Goal: Transaction & Acquisition: Purchase product/service

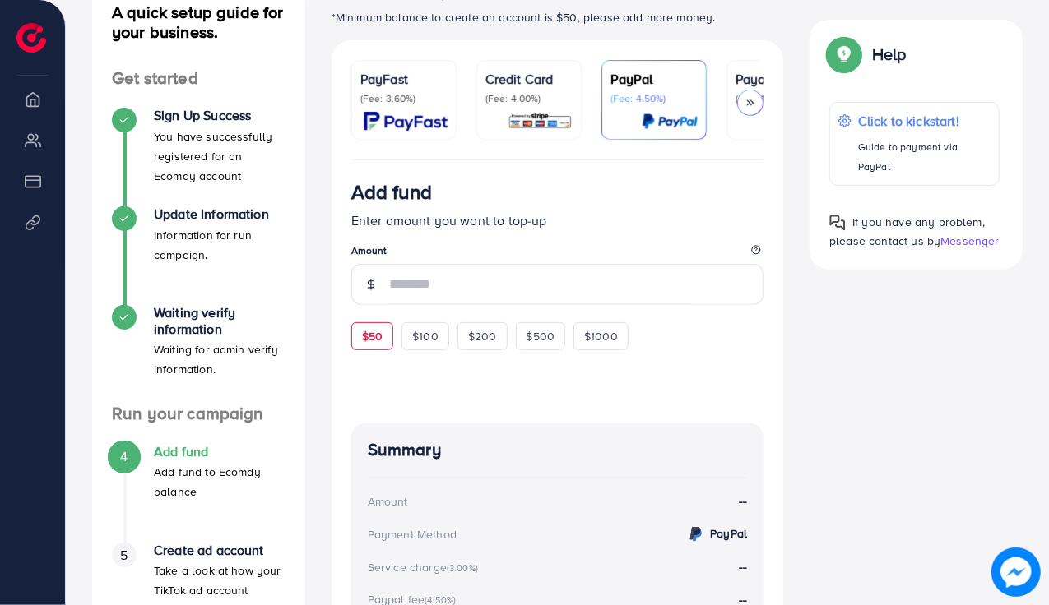
scroll to position [201, 0]
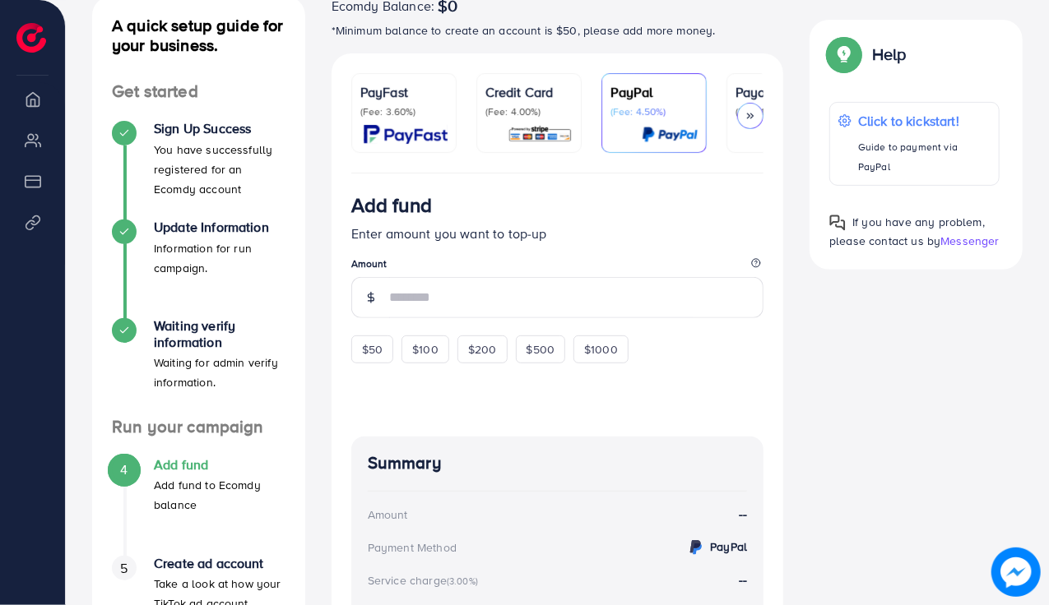
click at [553, 119] on div "Credit Card (Fee: 4.00%)" at bounding box center [528, 113] width 87 height 62
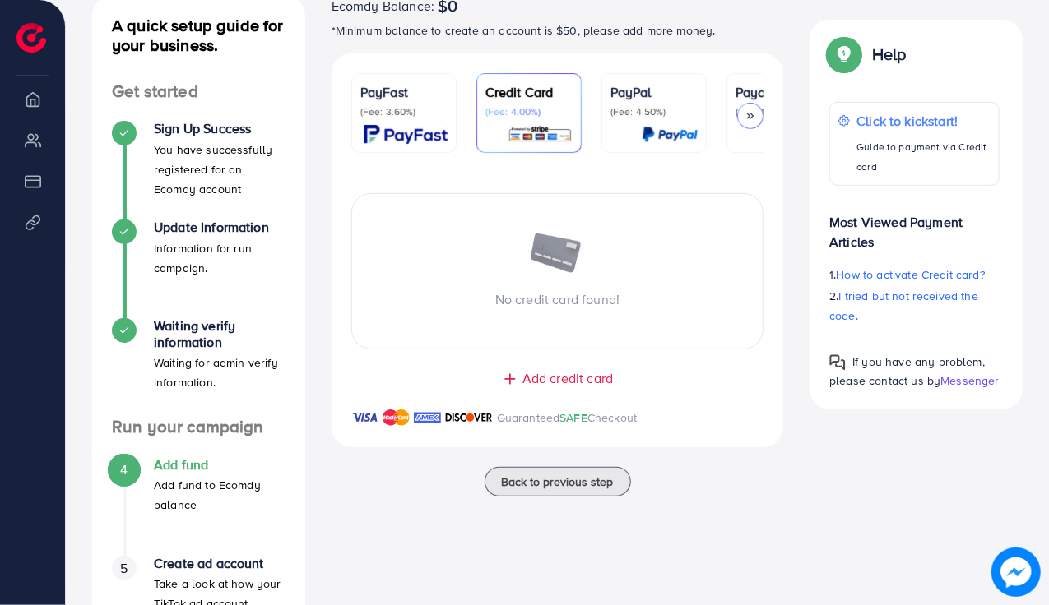
click at [748, 114] on polyline at bounding box center [749, 116] width 2 height 5
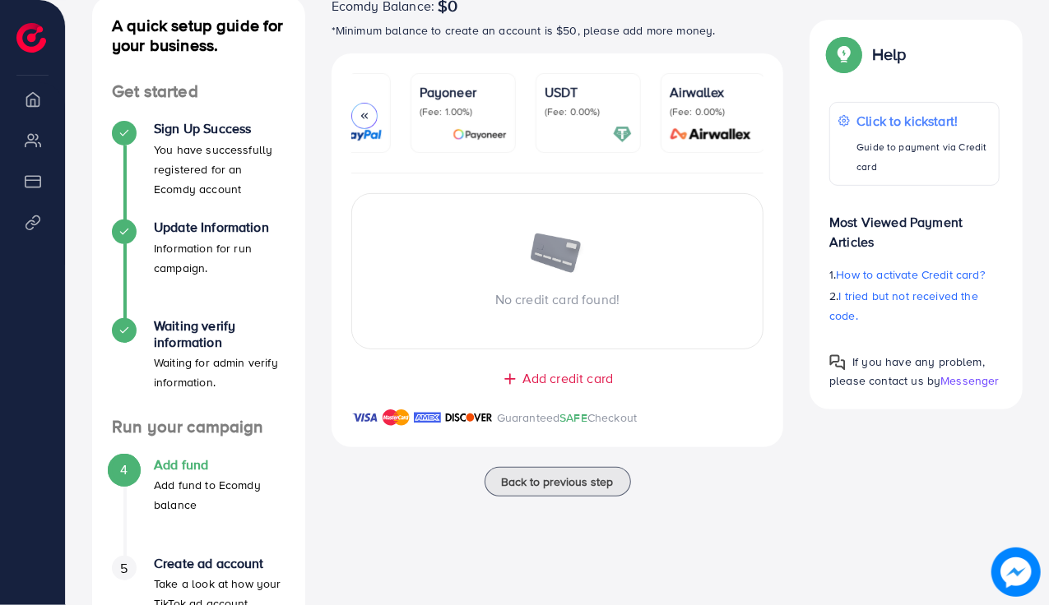
scroll to position [0, 318]
click at [361, 119] on icon at bounding box center [365, 116] width 12 height 12
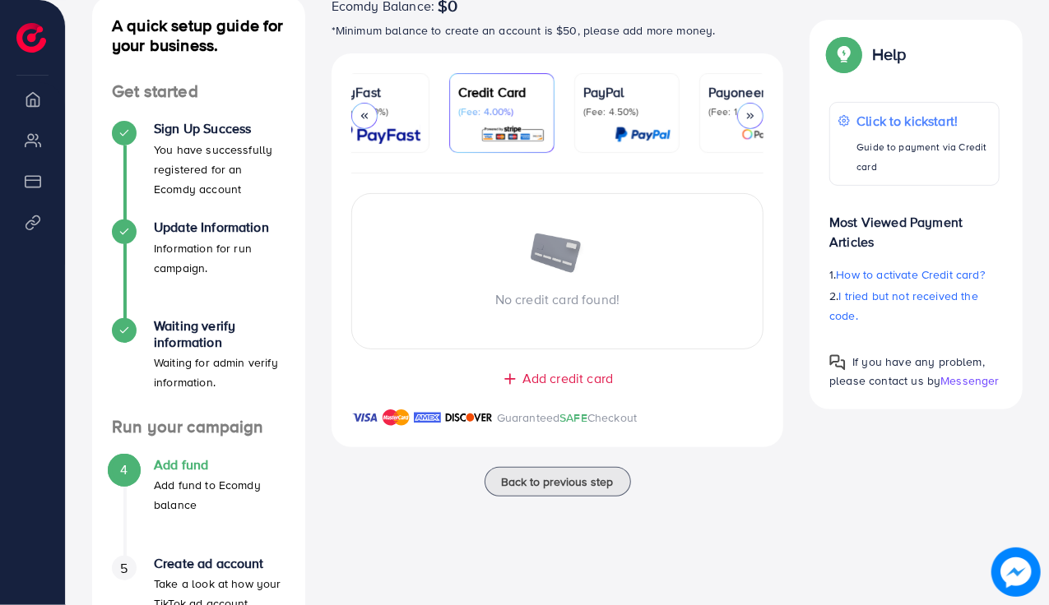
scroll to position [0, 0]
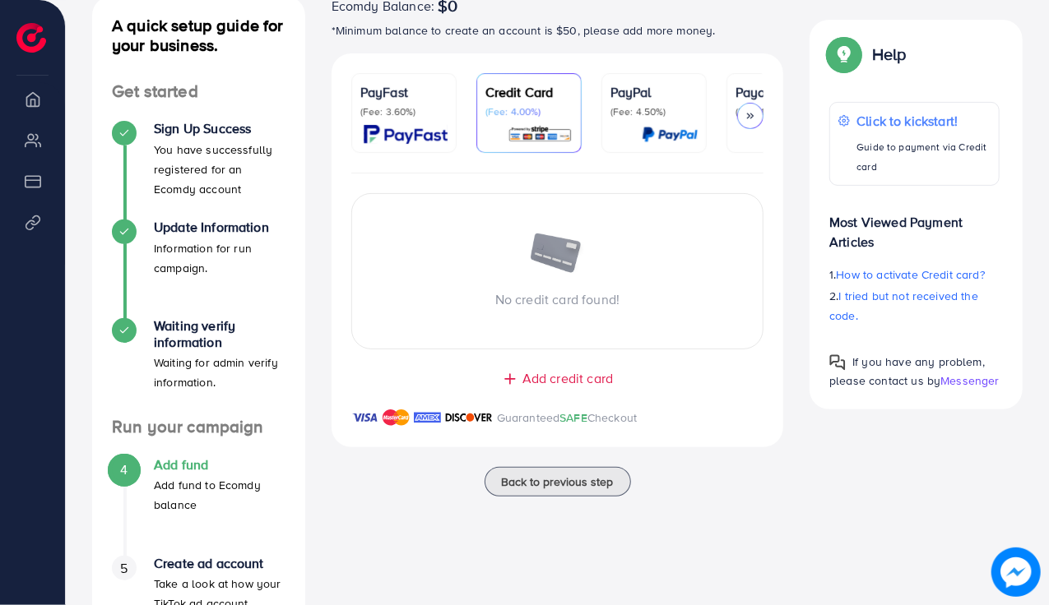
click at [764, 115] on div "PayFast (Fee: 3.60%) Credit Card (Fee: 4.00%) PayPal (Fee: 4.50%) Payoneer (Fee…" at bounding box center [558, 113] width 452 height 120
click at [741, 115] on div at bounding box center [750, 116] width 26 height 26
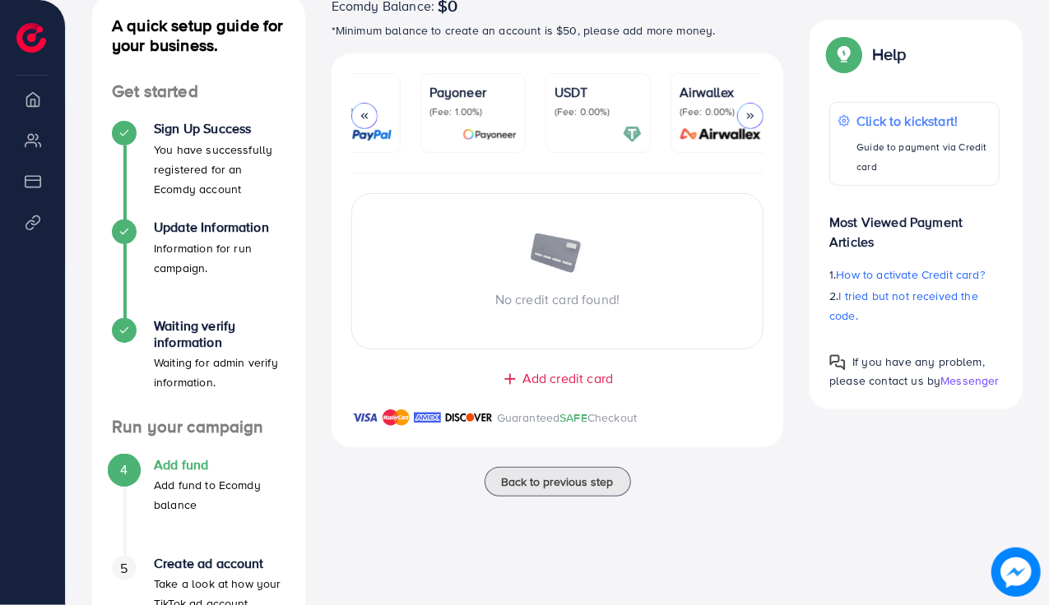
scroll to position [0, 318]
click at [486, 93] on p "Payoneer" at bounding box center [461, 92] width 87 height 20
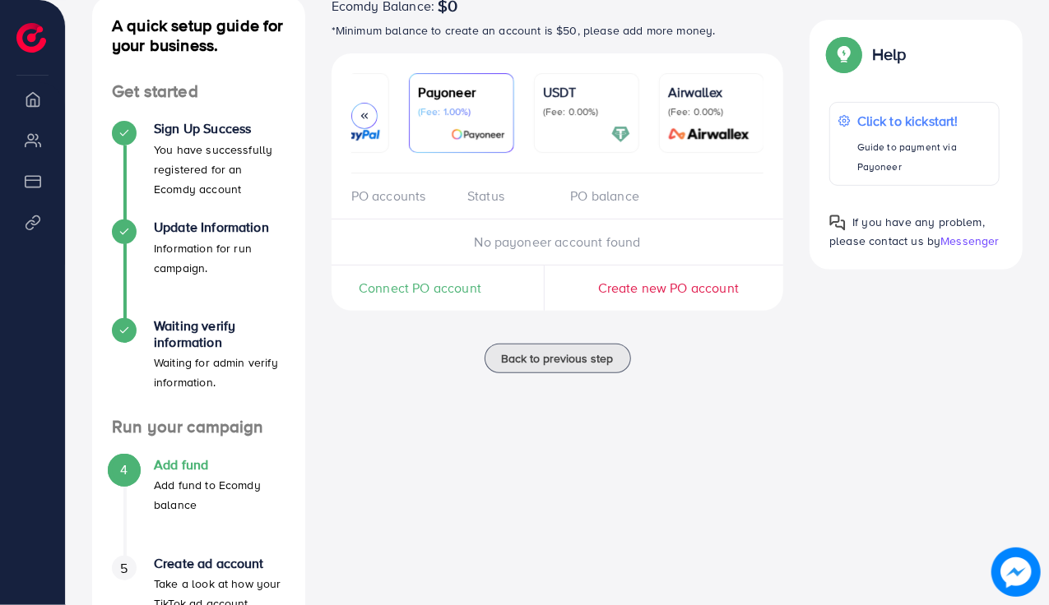
click at [380, 202] on div "PO accounts" at bounding box center [402, 196] width 103 height 19
click at [494, 240] on span "No payoneer account found" at bounding box center [558, 242] width 166 height 18
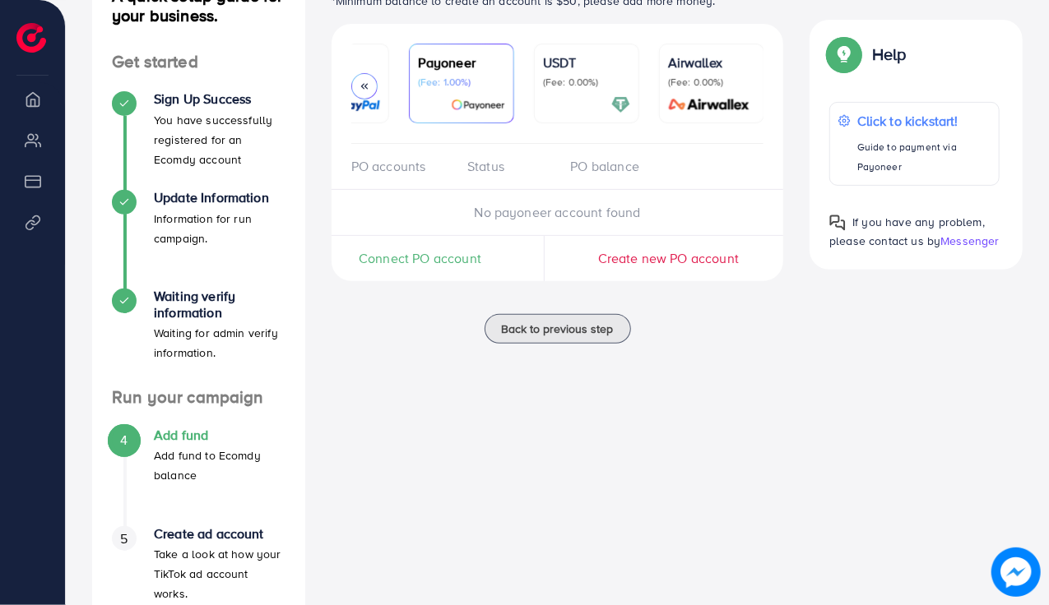
scroll to position [234, 0]
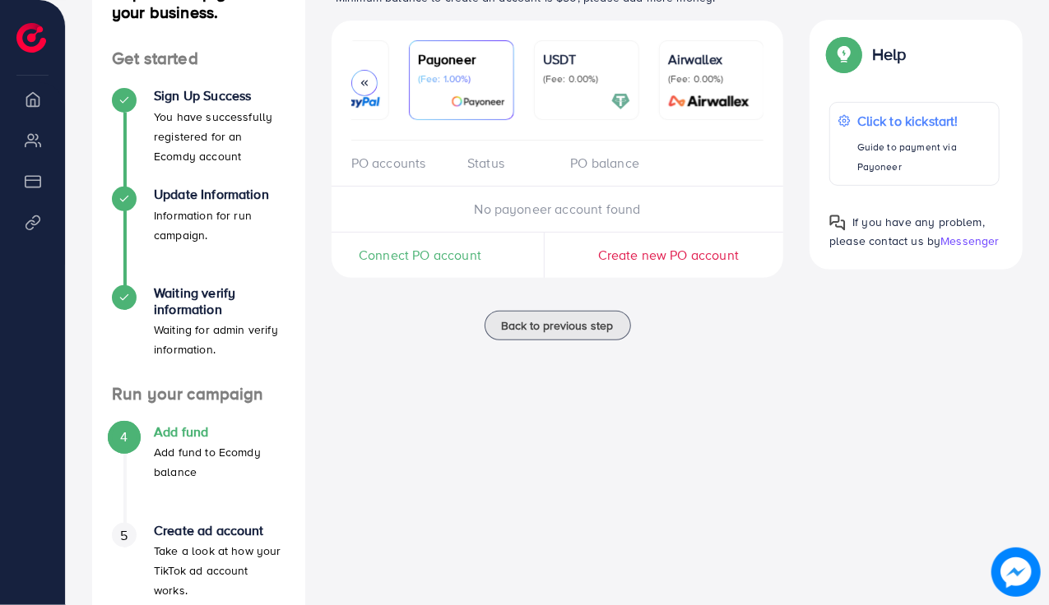
drag, startPoint x: 1022, startPoint y: 189, endPoint x: 423, endPoint y: 401, distance: 635.3
click at [436, 414] on div "Ecomdy Balance: $0 *Minimum balance to create an account is $50, please add mor…" at bounding box center [557, 302] width 479 height 679
click at [36, 220] on li "Product Links" at bounding box center [32, 222] width 65 height 33
drag, startPoint x: 33, startPoint y: 220, endPoint x: 0, endPoint y: 270, distance: 59.3
click at [0, 276] on ul "Overview My ad accounts Payment Product Links" at bounding box center [32, 264] width 65 height 376
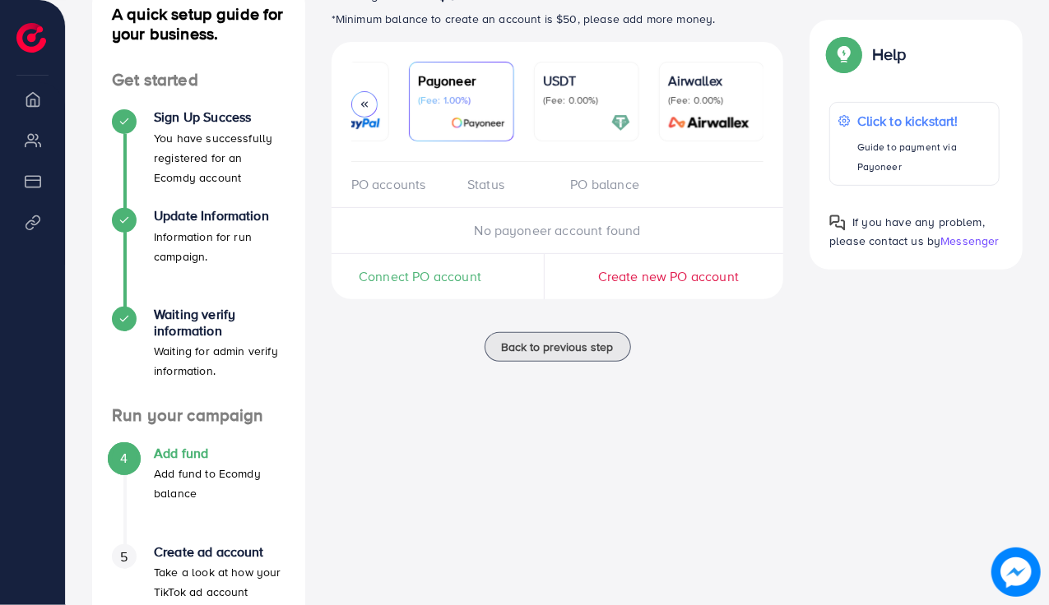
scroll to position [186, 0]
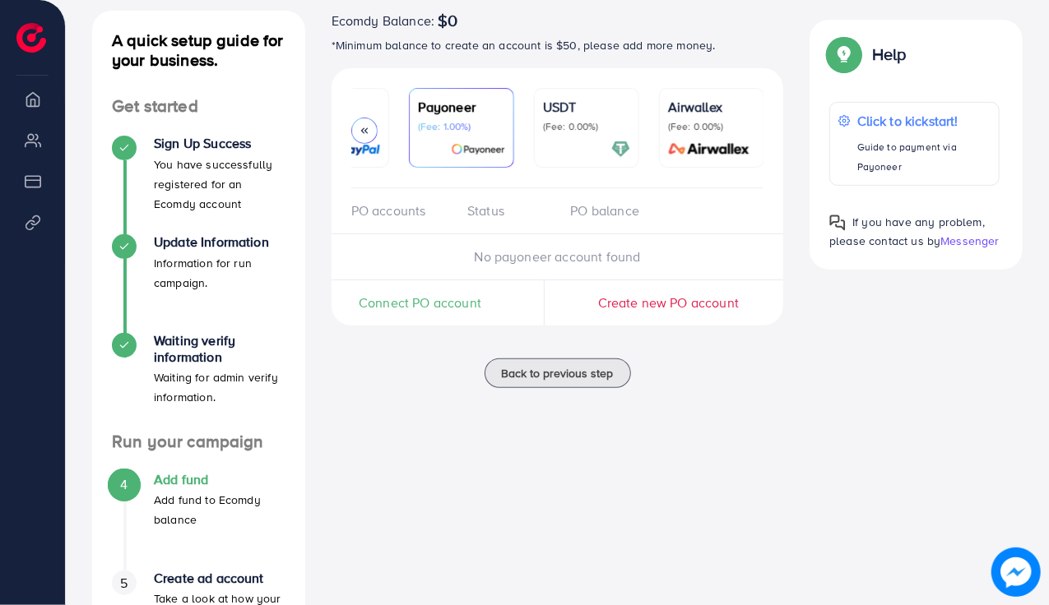
click at [497, 229] on div "PO accounts Status PO balance" at bounding box center [558, 211] width 452 height 46
click at [419, 299] on span "Connect PO account" at bounding box center [420, 303] width 123 height 19
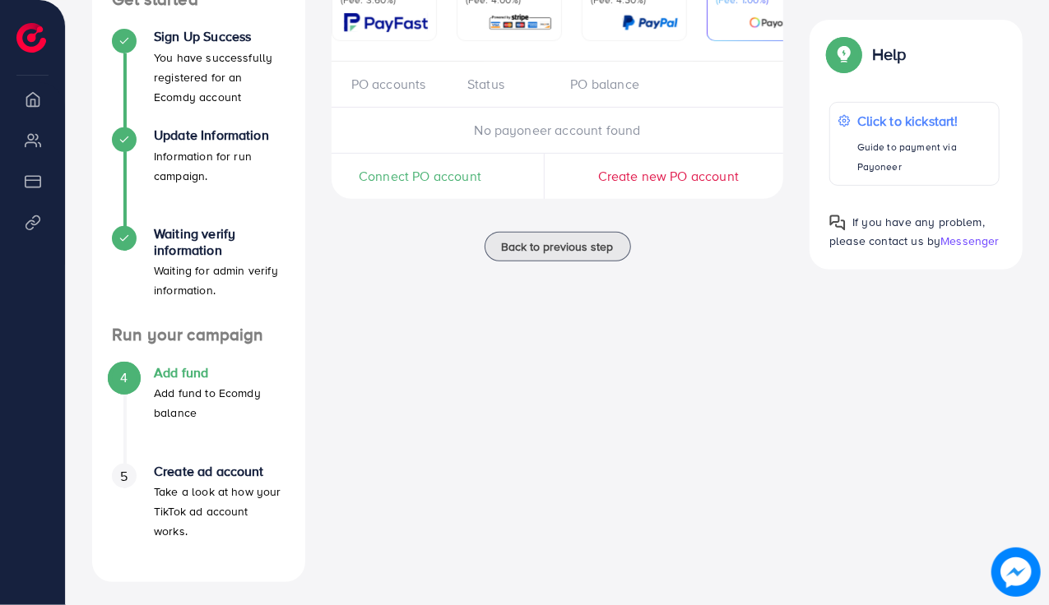
scroll to position [296, 0]
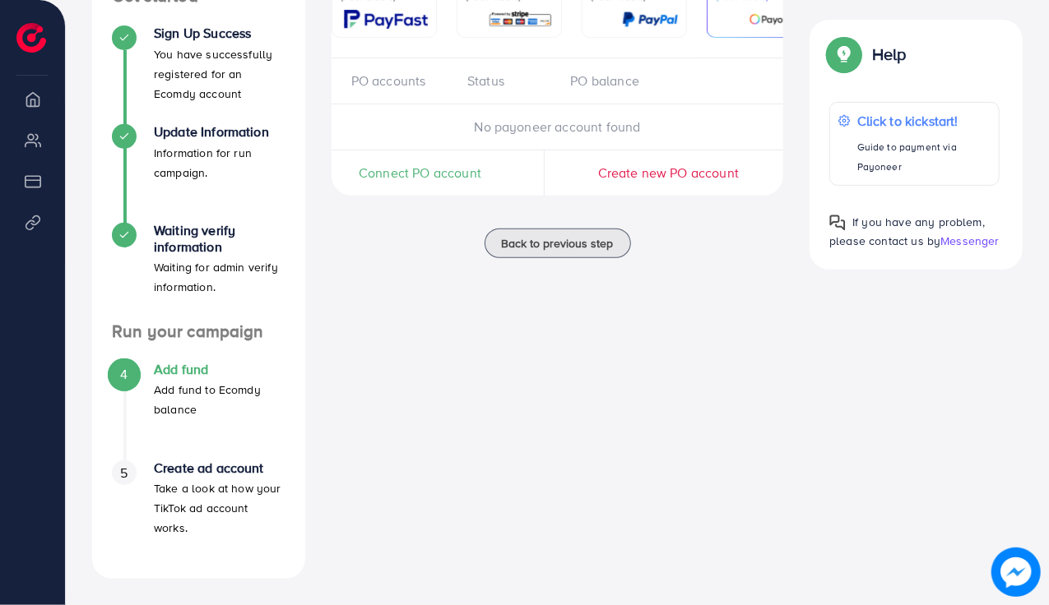
click at [405, 177] on span "Connect PO account" at bounding box center [420, 173] width 123 height 19
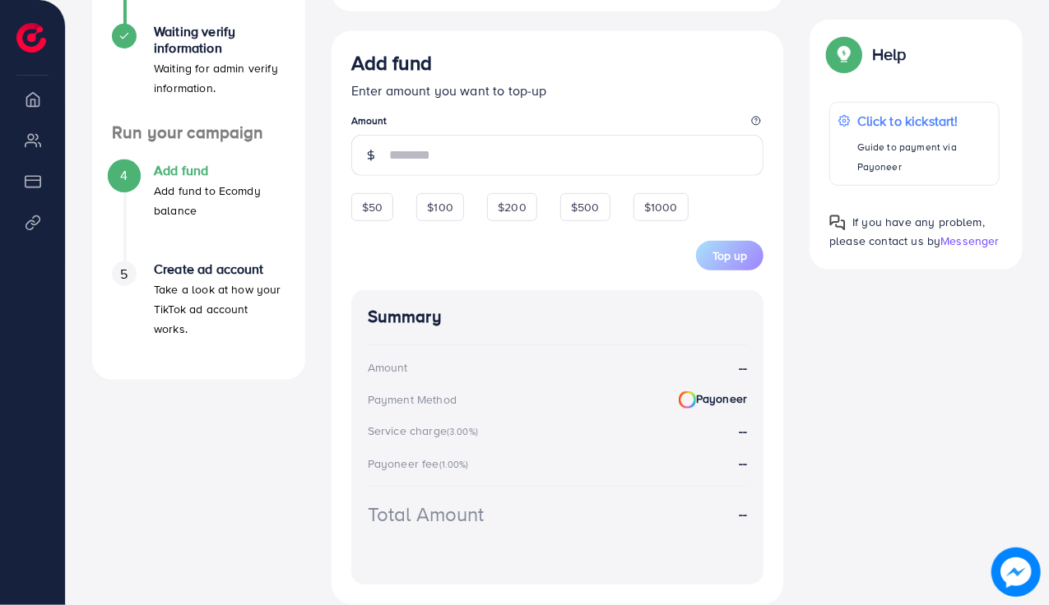
scroll to position [385, 0]
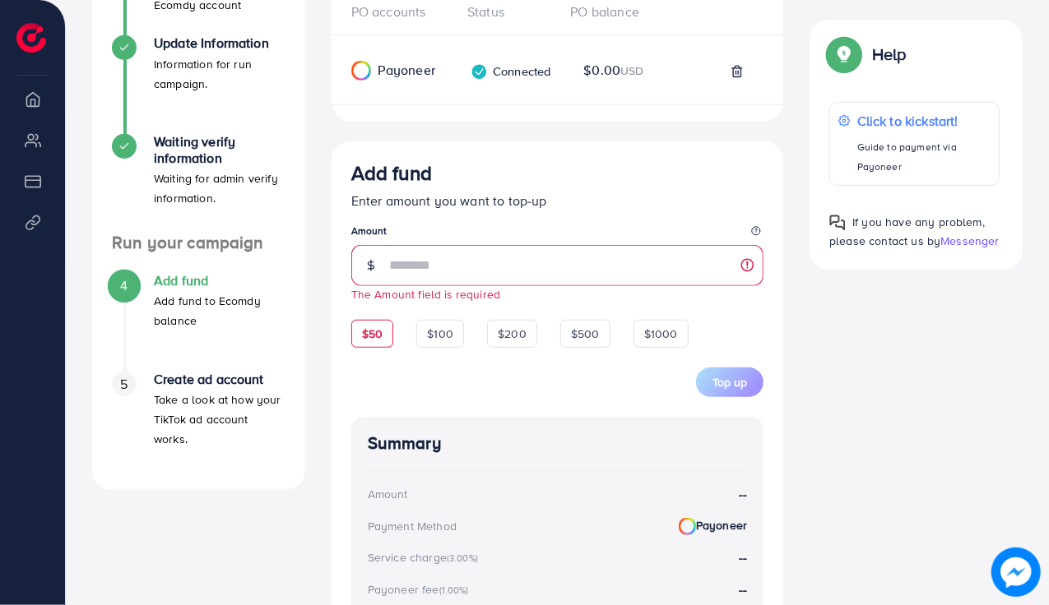
click at [360, 327] on div "$50" at bounding box center [372, 334] width 42 height 28
type input "**"
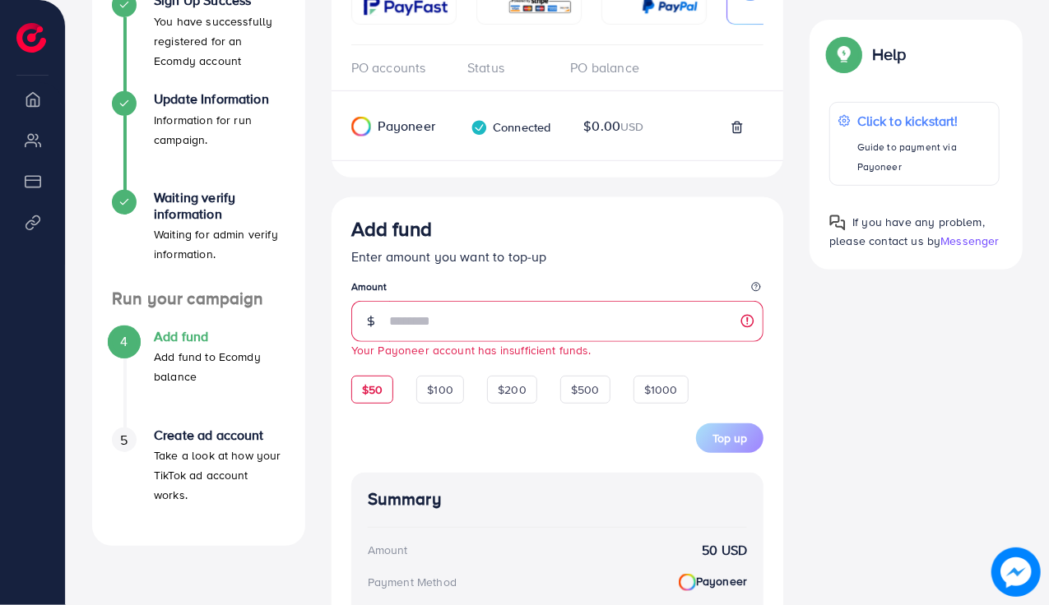
scroll to position [109, 0]
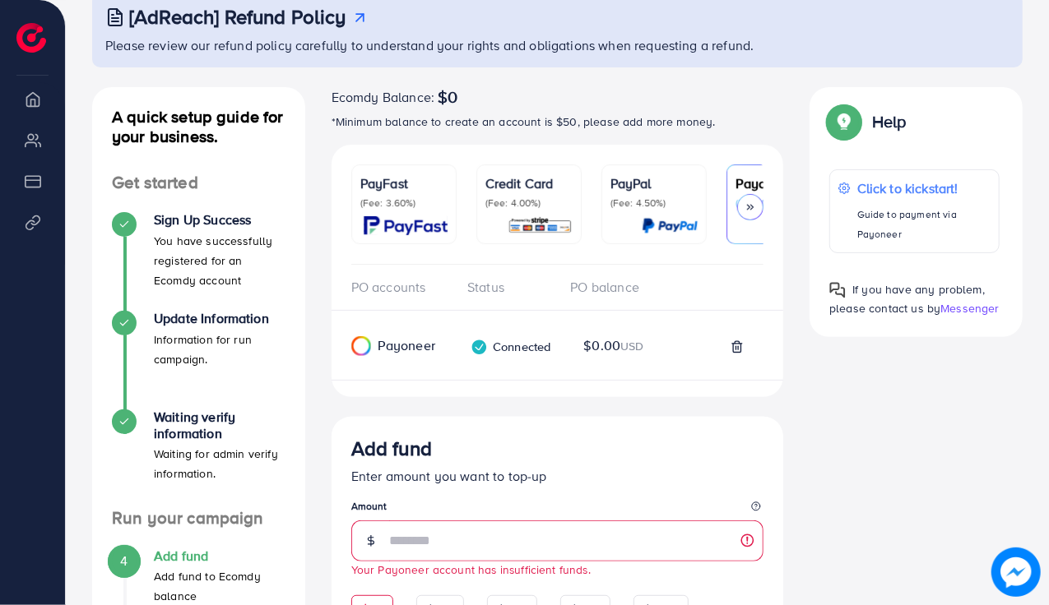
click at [755, 205] on icon at bounding box center [750, 208] width 12 height 12
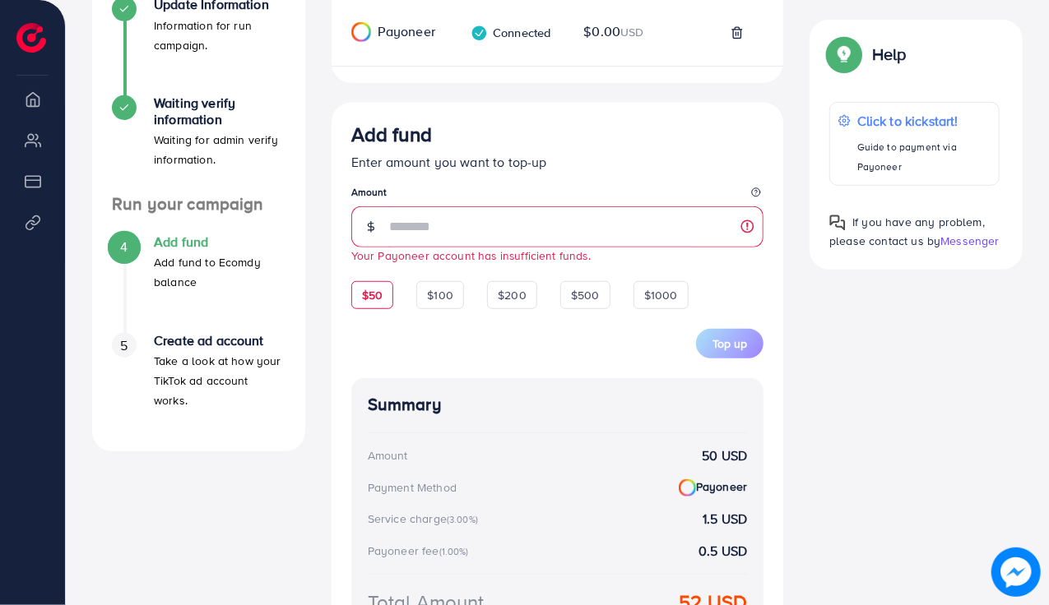
scroll to position [182, 0]
